Goal: Transaction & Acquisition: Purchase product/service

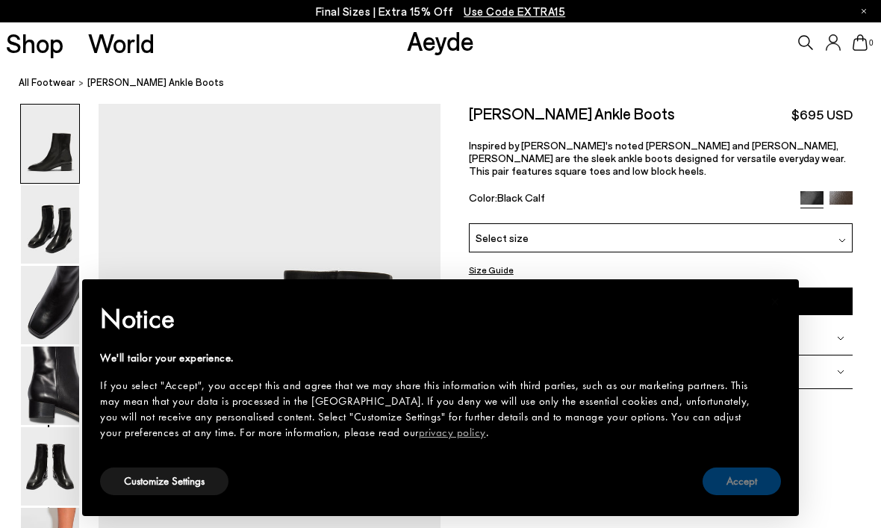
click at [743, 483] on button "Accept" at bounding box center [741, 481] width 78 height 28
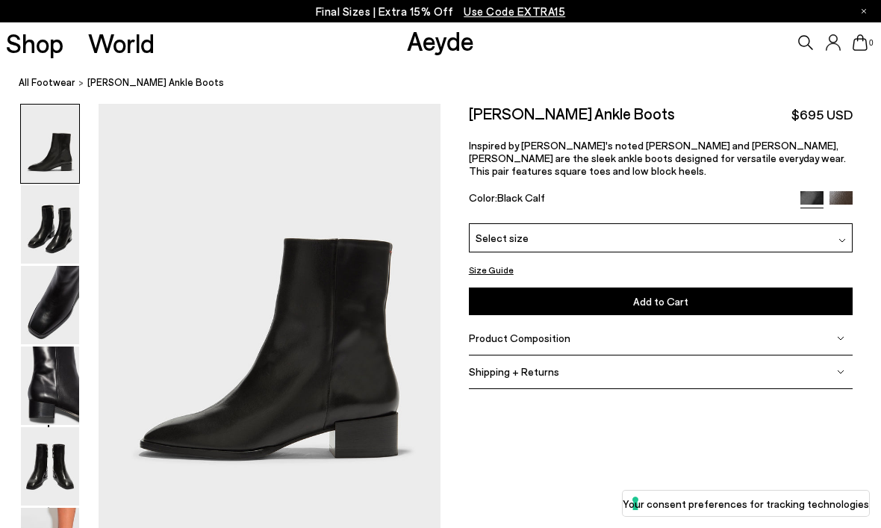
scroll to position [50, 0]
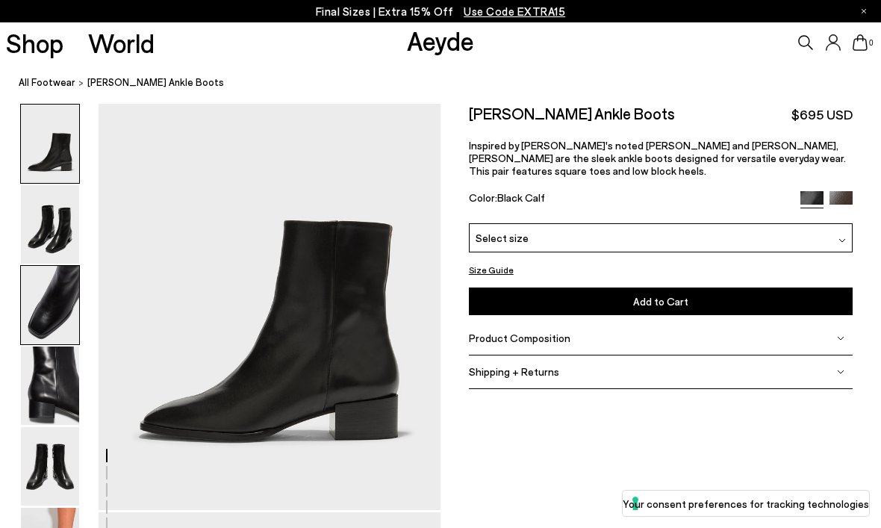
click at [67, 313] on img at bounding box center [50, 305] width 58 height 78
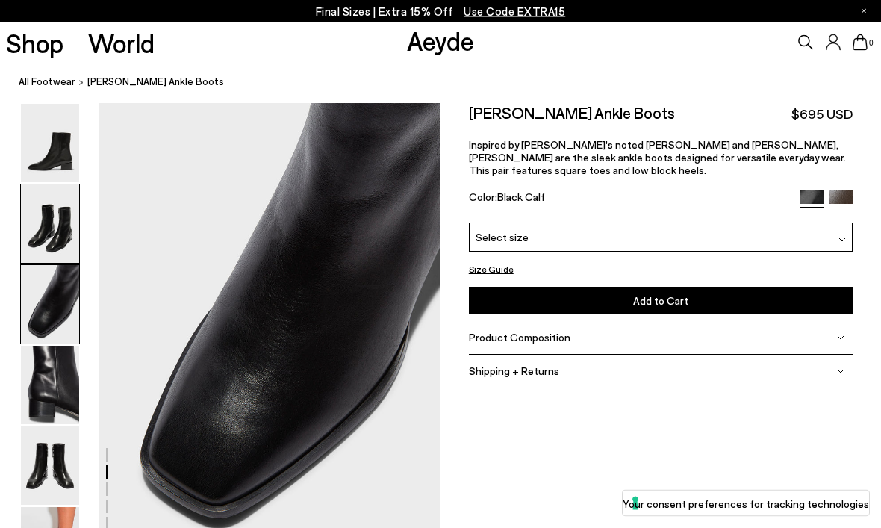
scroll to position [917, 0]
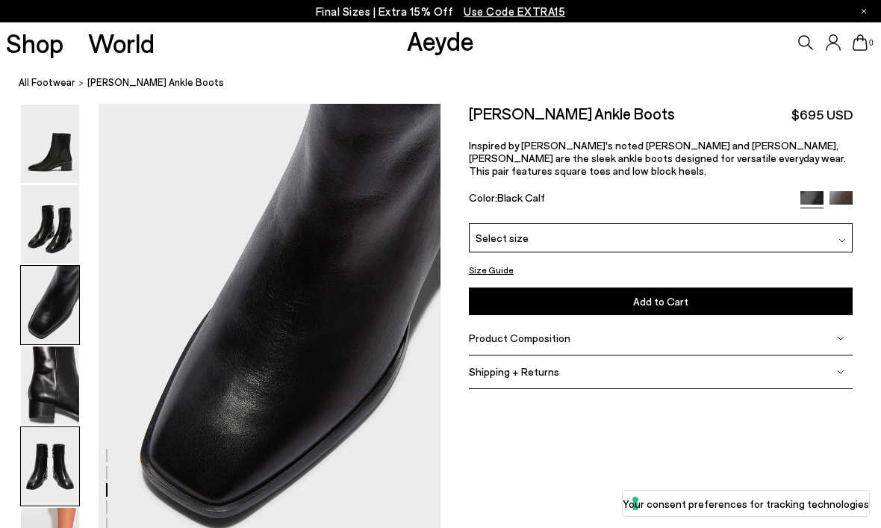
click at [57, 474] on img at bounding box center [50, 466] width 58 height 78
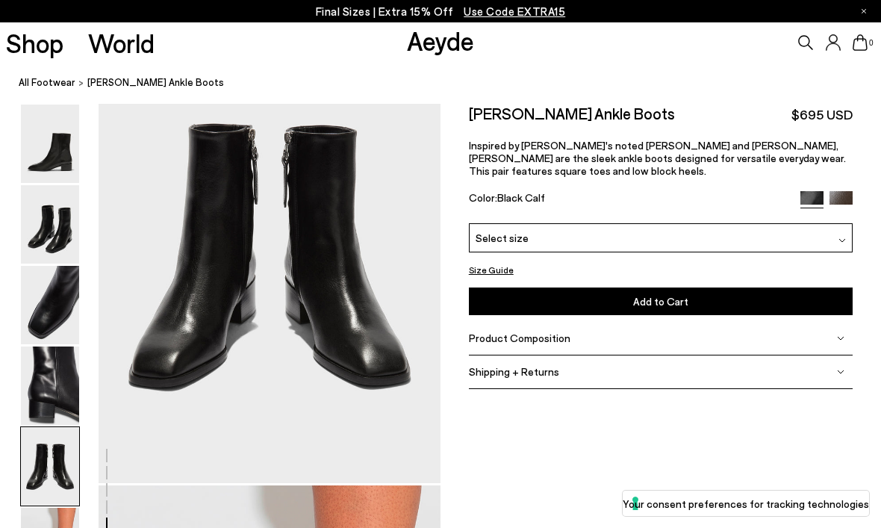
scroll to position [1932, 0]
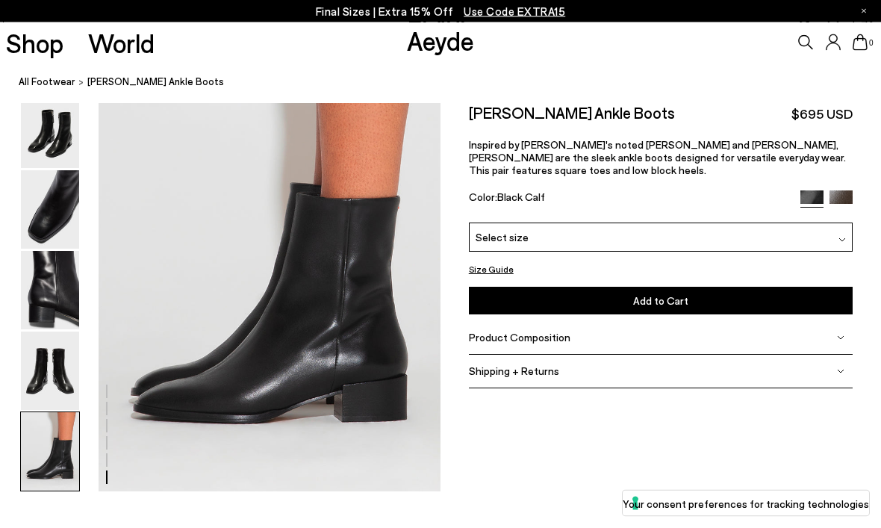
scroll to position [2394, 0]
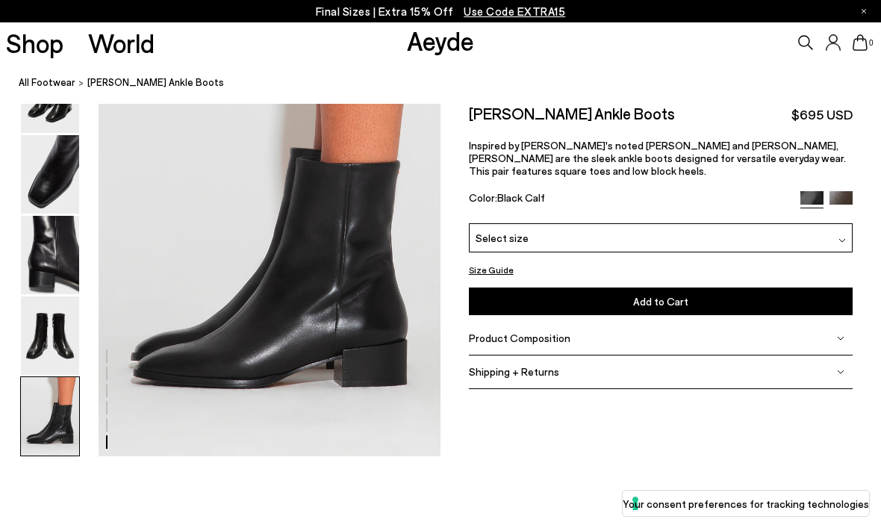
click at [840, 192] on link at bounding box center [840, 197] width 23 height 13
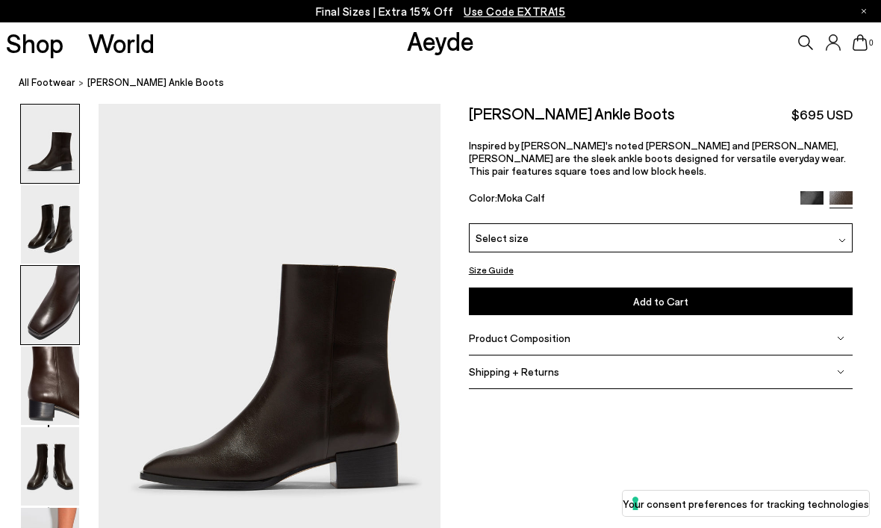
click at [63, 318] on img at bounding box center [50, 305] width 58 height 78
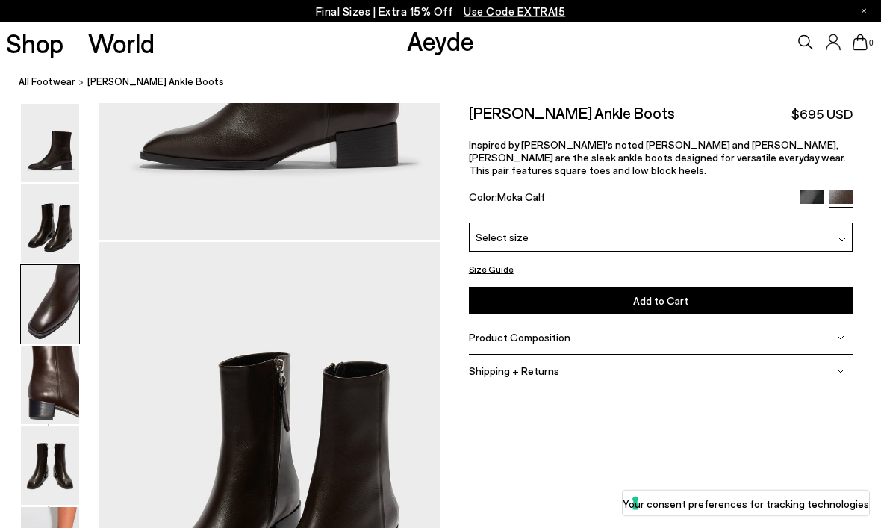
scroll to position [913, 0]
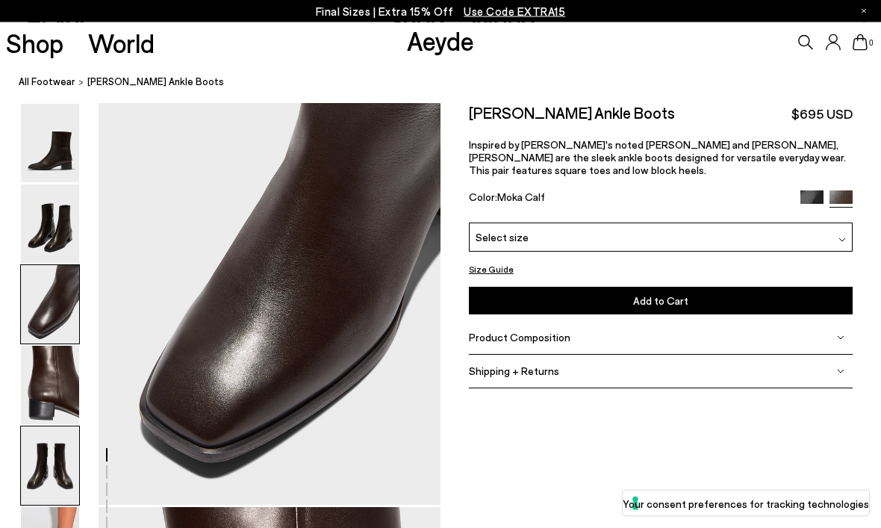
click at [52, 471] on img at bounding box center [50, 466] width 58 height 78
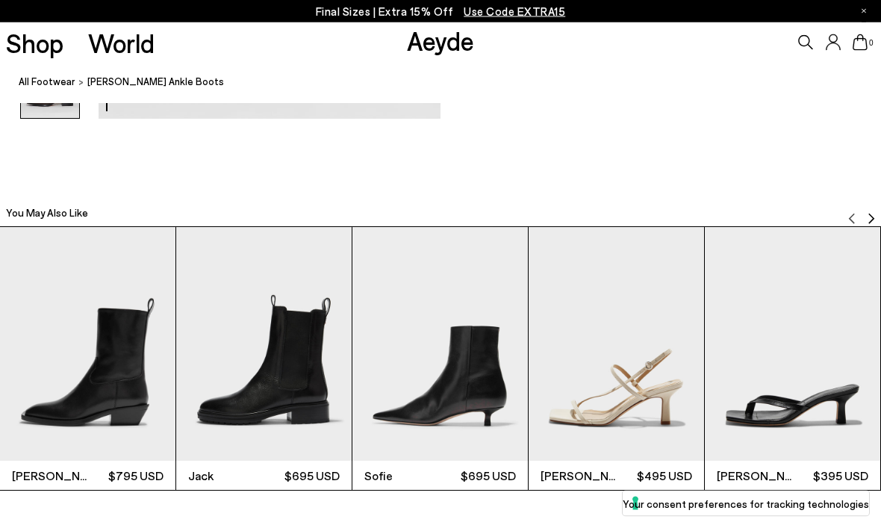
scroll to position [2731, 0]
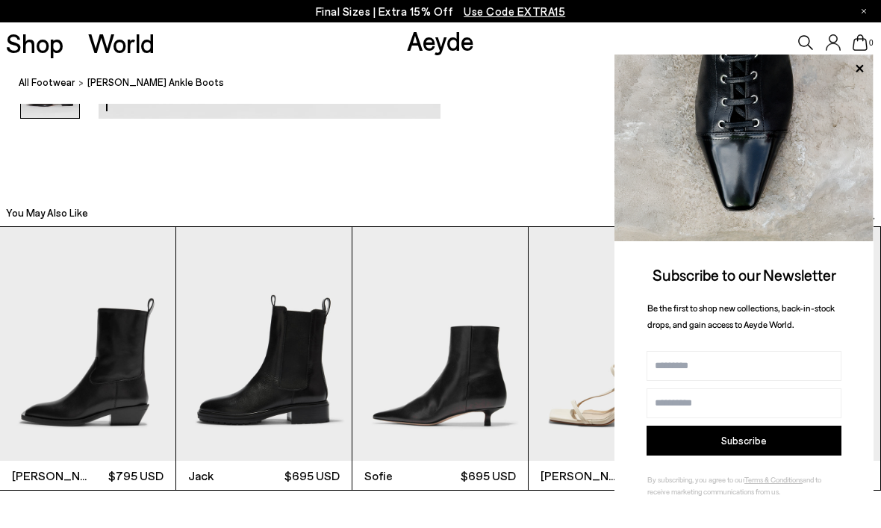
click at [300, 363] on img "2 / 6" at bounding box center [263, 344] width 175 height 234
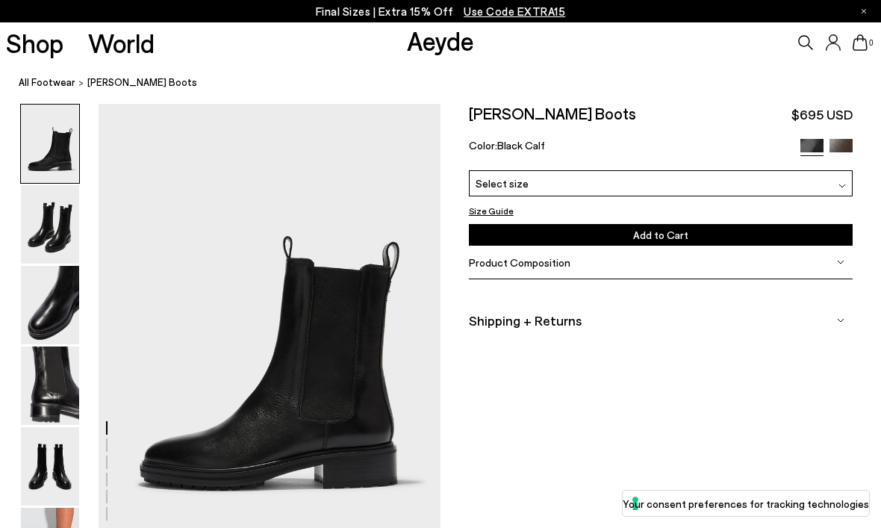
click at [849, 148] on img at bounding box center [840, 150] width 23 height 23
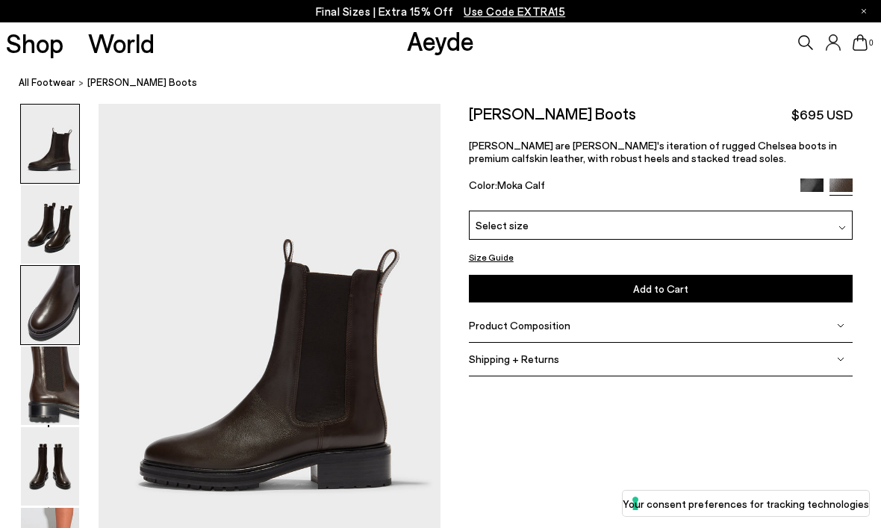
click at [51, 319] on img at bounding box center [50, 305] width 58 height 78
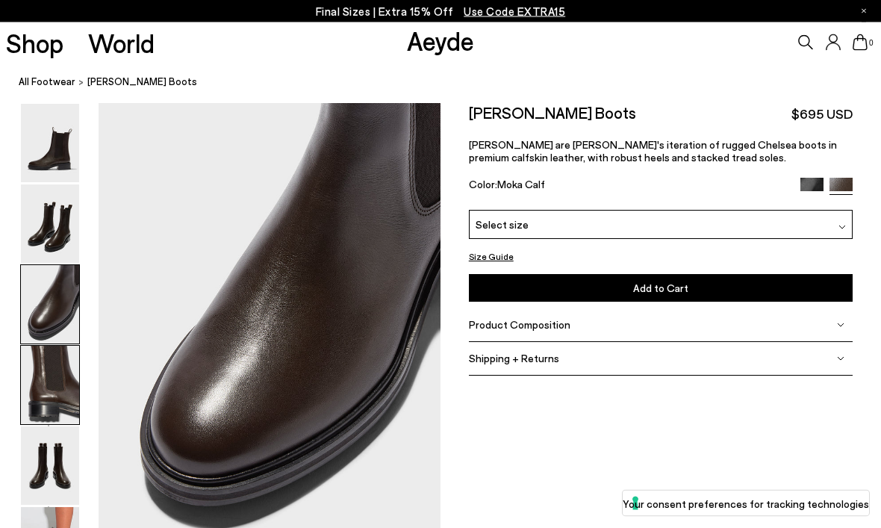
scroll to position [931, 0]
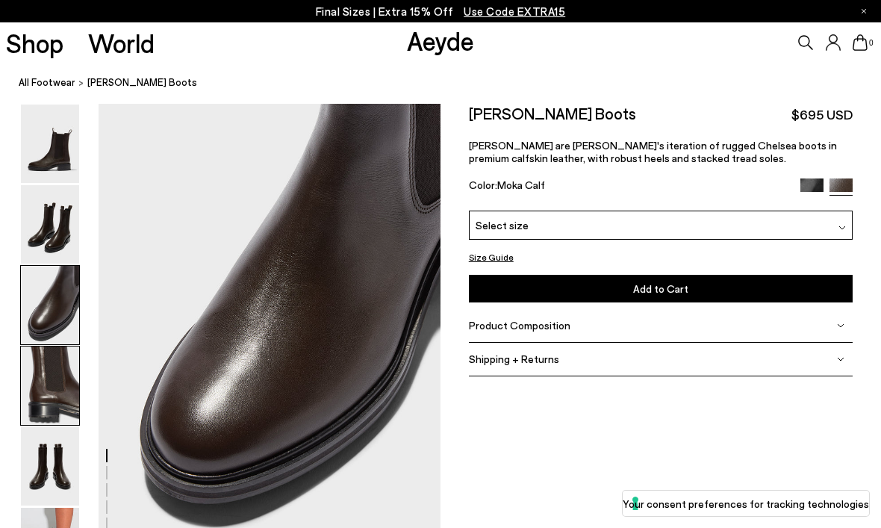
click at [53, 398] on img at bounding box center [50, 385] width 58 height 78
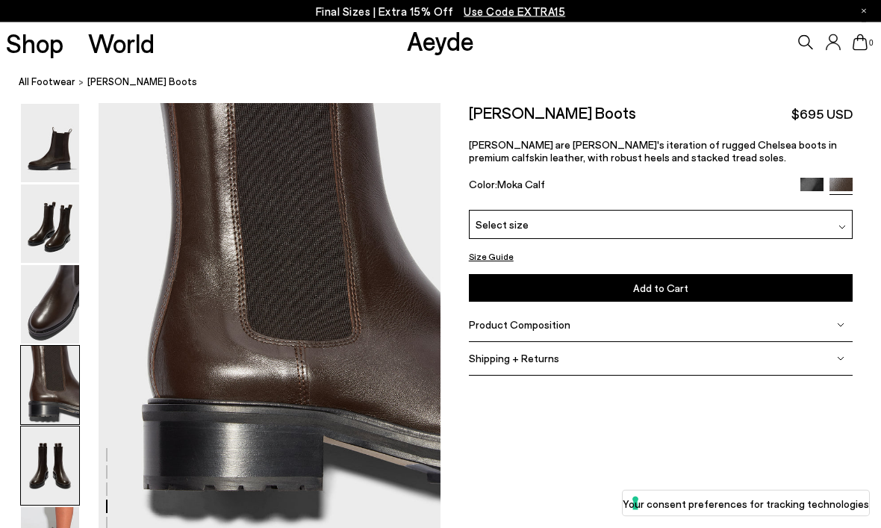
click at [57, 460] on img at bounding box center [50, 466] width 58 height 78
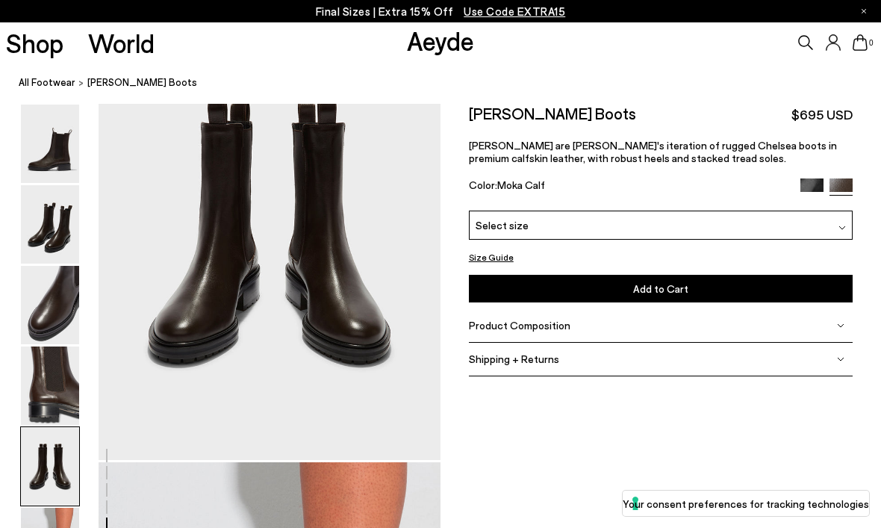
scroll to position [1962, 0]
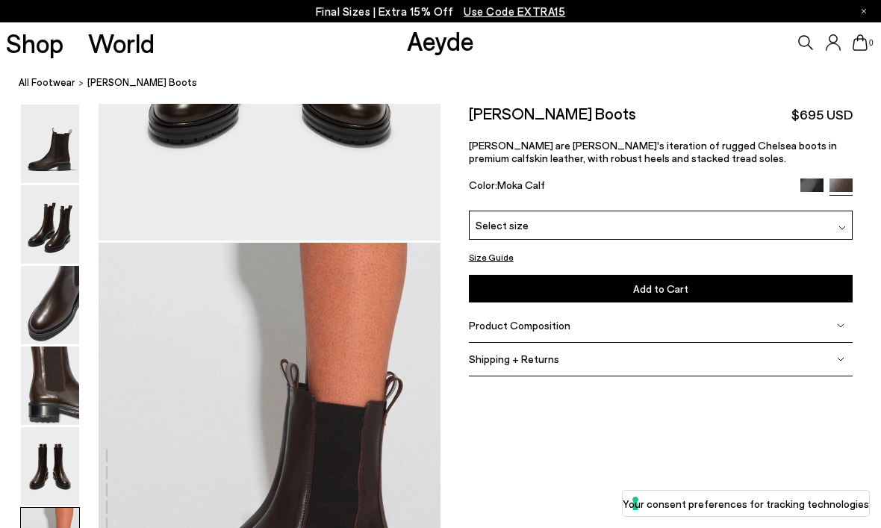
scroll to position [2394, 0]
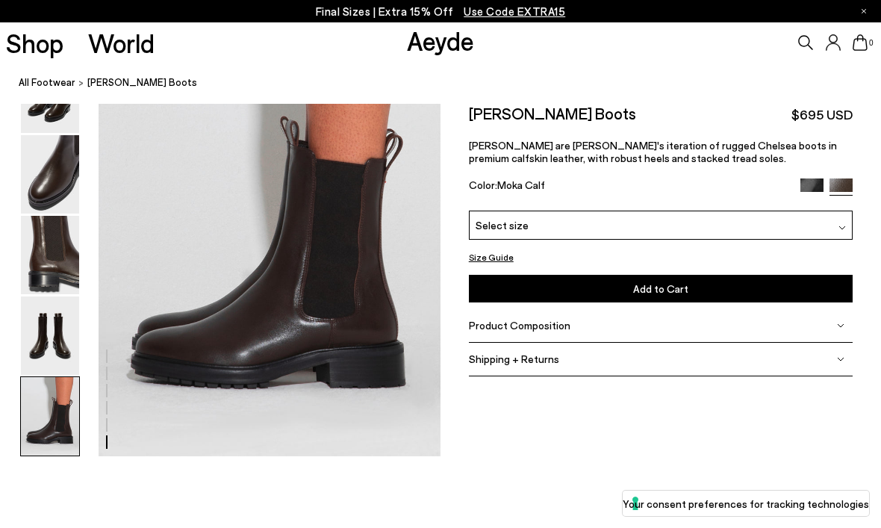
click at [522, 231] on span "Select size" at bounding box center [501, 225] width 53 height 16
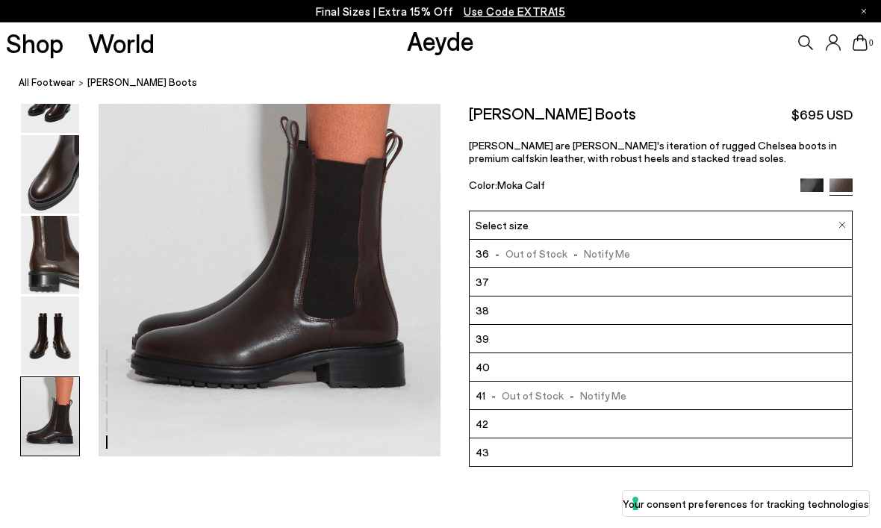
click at [504, 317] on li "38" at bounding box center [660, 310] width 383 height 28
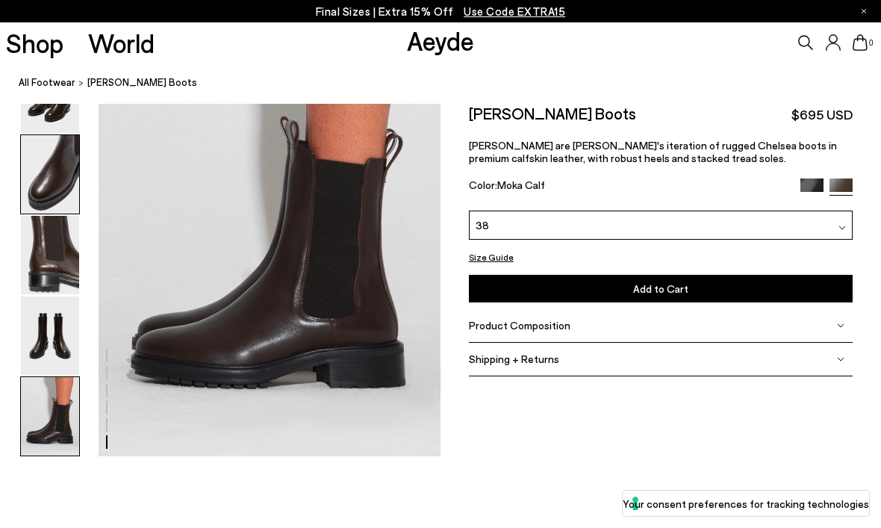
click at [48, 170] on img at bounding box center [50, 174] width 58 height 78
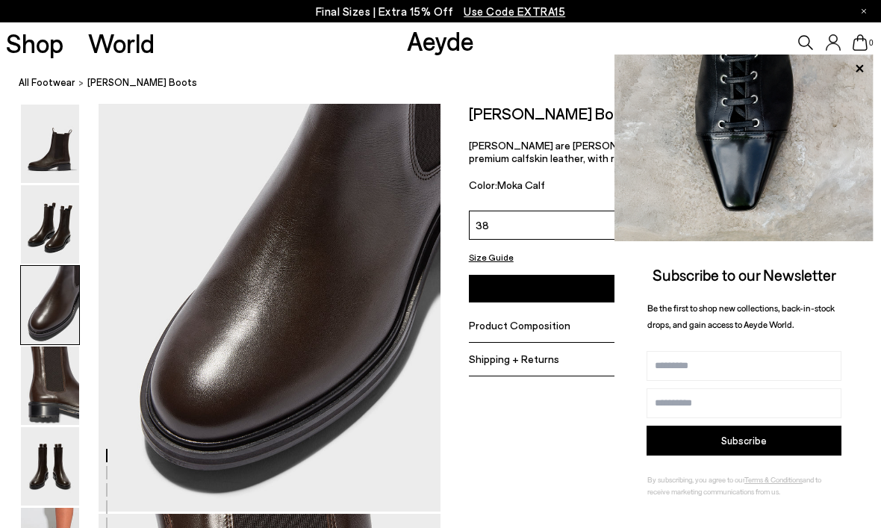
scroll to position [967, 0]
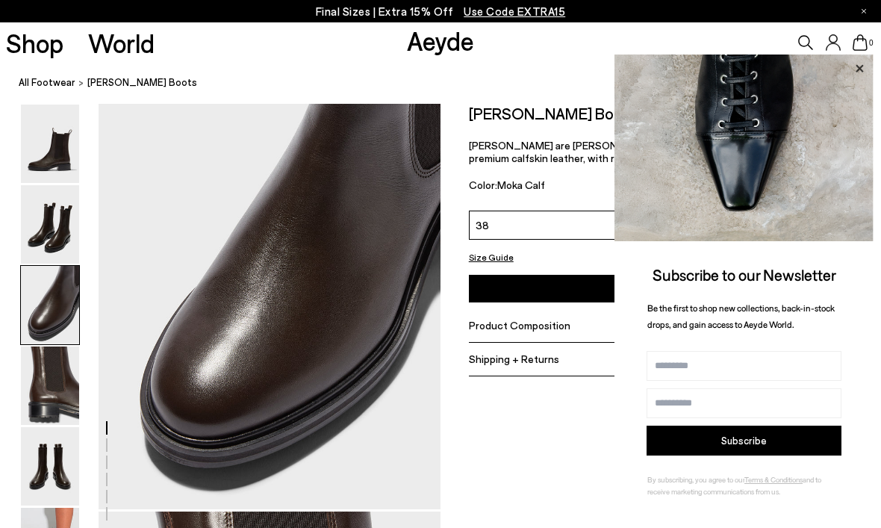
click at [862, 72] on icon at bounding box center [858, 67] width 7 height 7
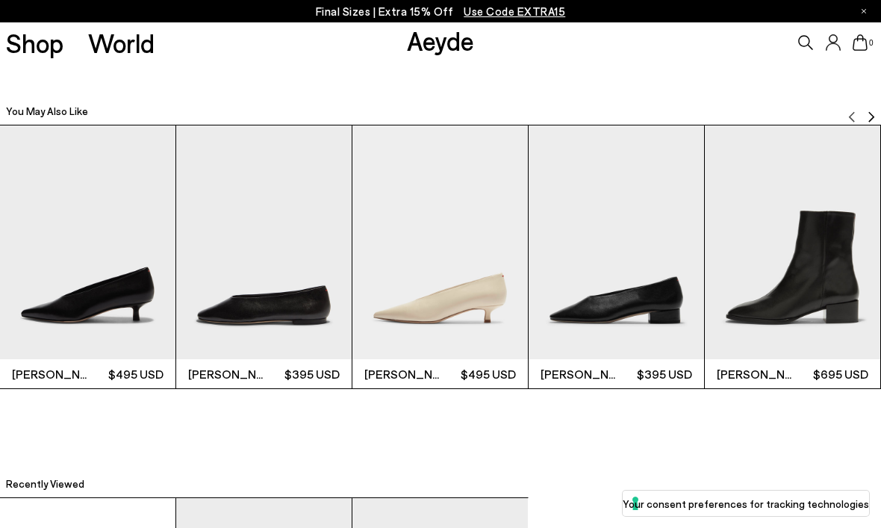
scroll to position [2832, 0]
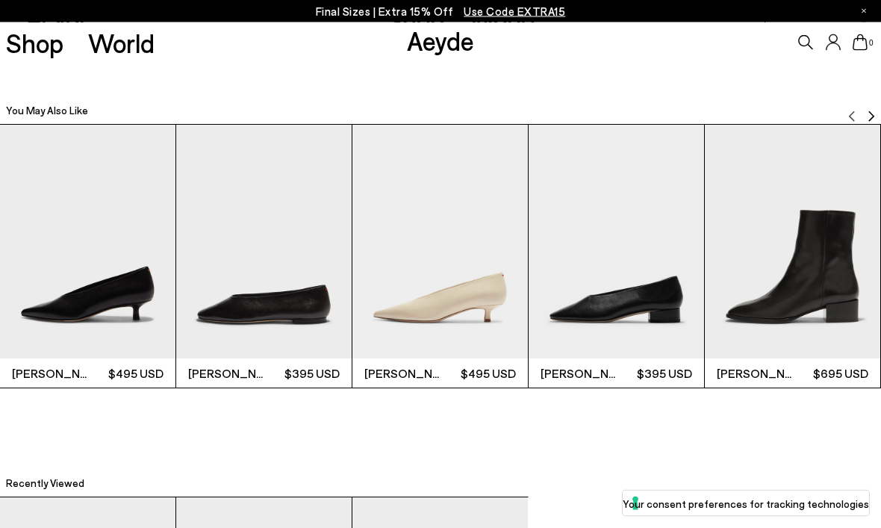
click at [874, 113] on img "Next slide" at bounding box center [871, 116] width 12 height 12
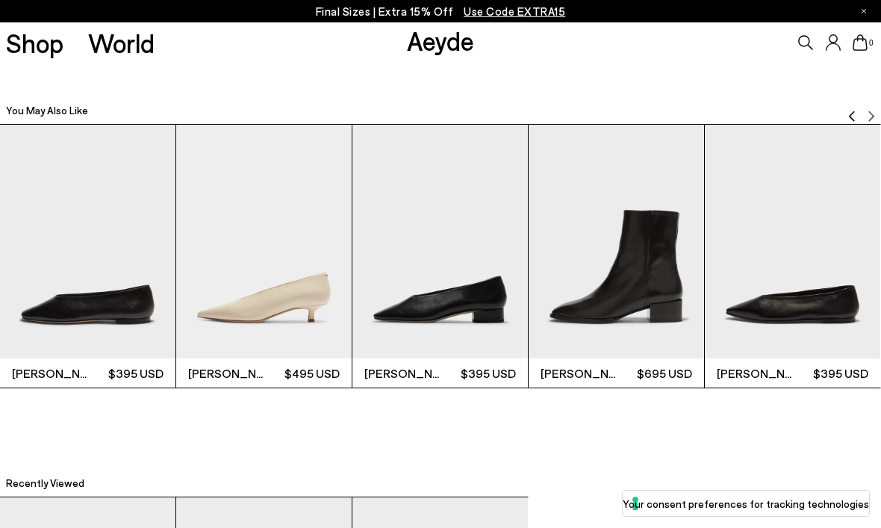
click at [622, 306] on img "5 / 6" at bounding box center [615, 242] width 175 height 234
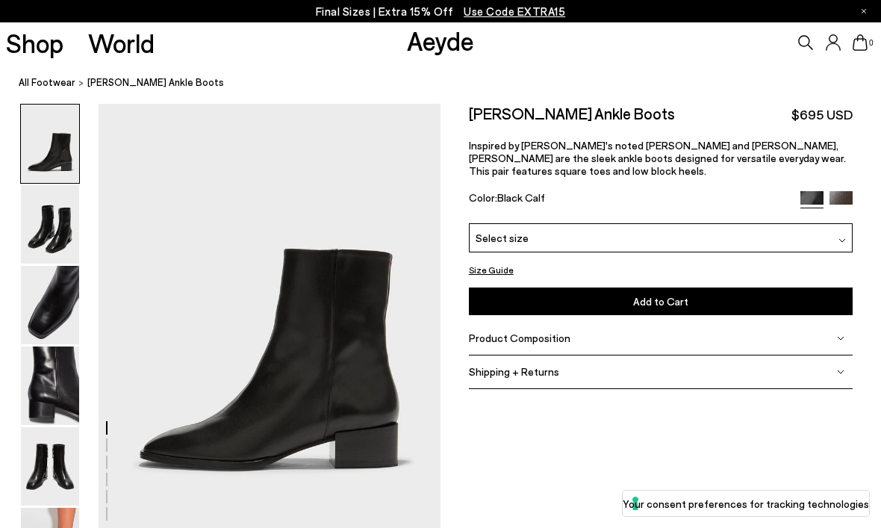
scroll to position [25, 0]
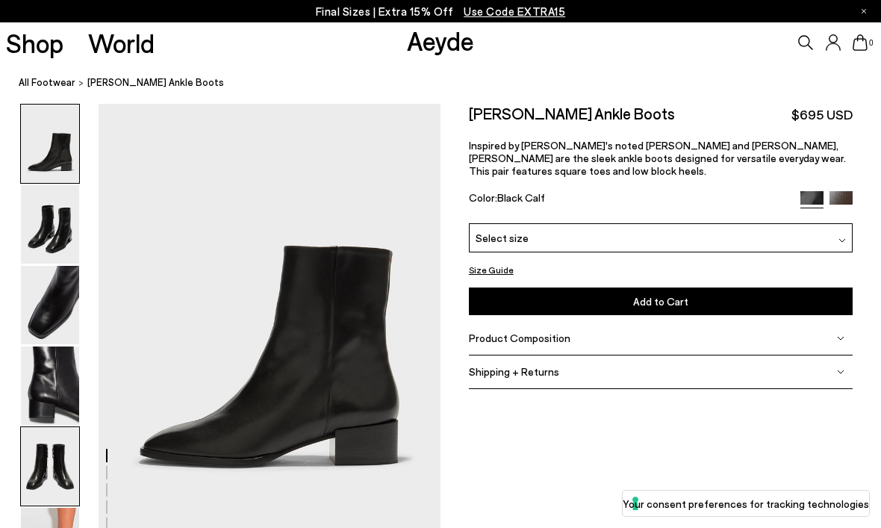
click at [51, 476] on img at bounding box center [50, 466] width 58 height 78
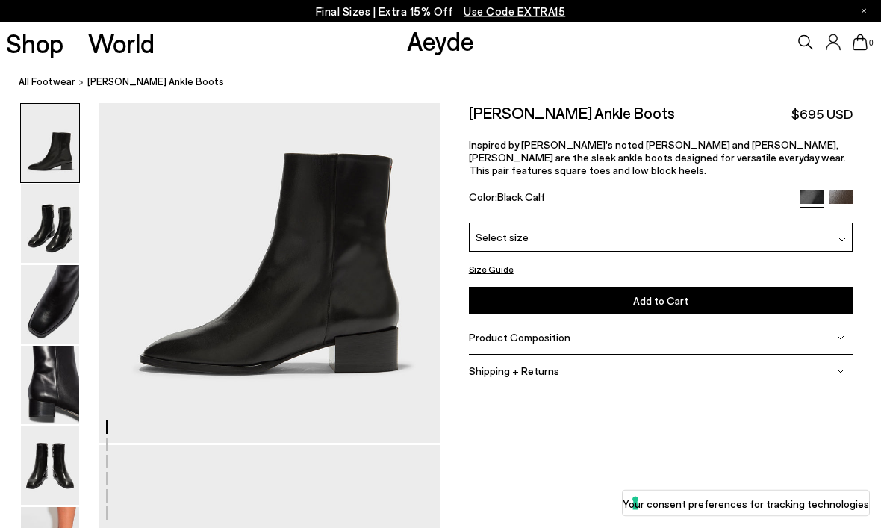
scroll to position [0, 0]
